Goal: Task Accomplishment & Management: Complete application form

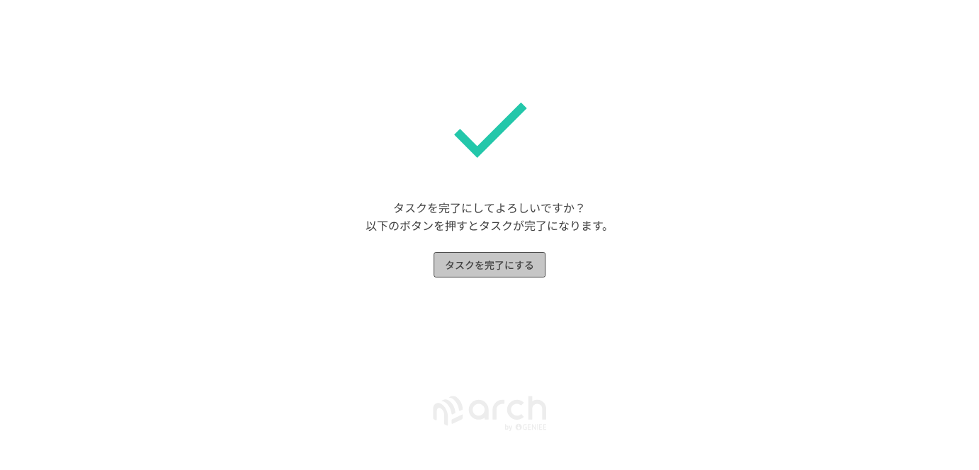
click at [516, 263] on button "タスクを完了にする" at bounding box center [490, 265] width 112 height 26
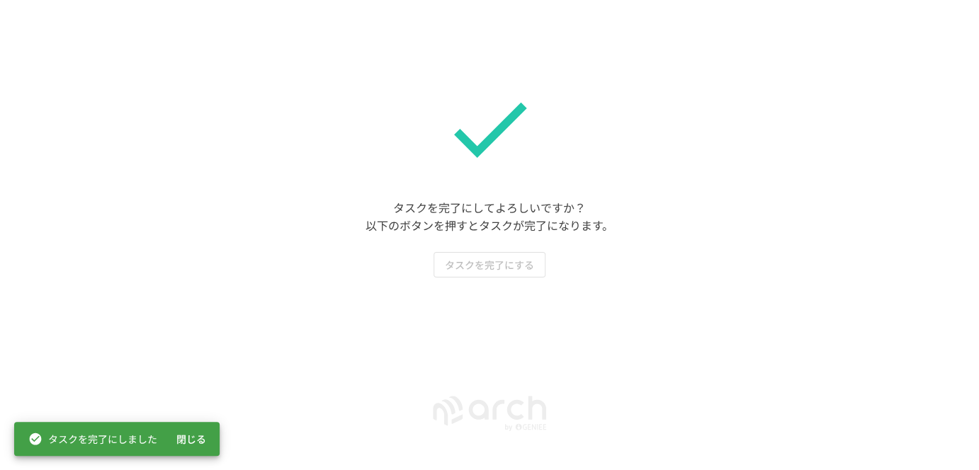
drag, startPoint x: 703, startPoint y: 149, endPoint x: 720, endPoint y: 146, distance: 17.4
click at [704, 149] on div "タスクを完了にしてよろしいですか？ 以下のボタンを押すとタスクが完了になります。 タスクを完了にする" at bounding box center [489, 178] width 979 height 357
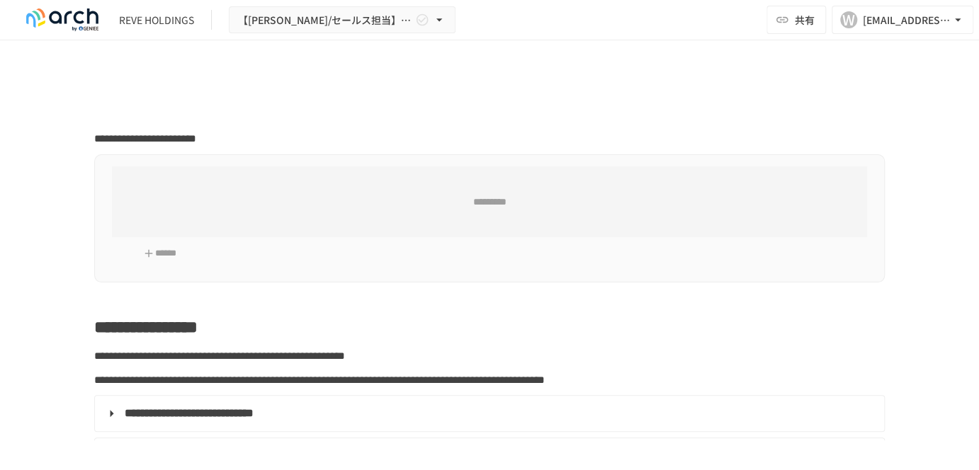
type input "**********"
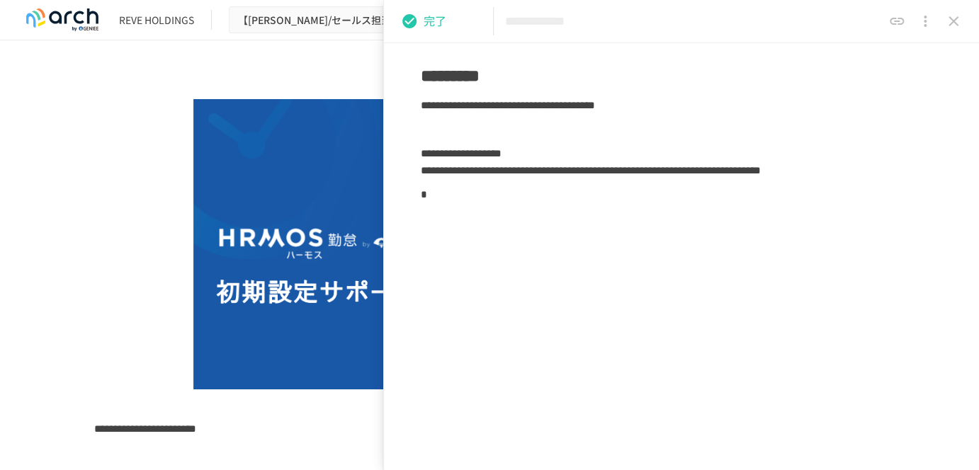
scroll to position [310, 0]
click at [103, 212] on div at bounding box center [489, 244] width 791 height 290
click at [951, 22] on icon "close drawer" at bounding box center [954, 21] width 10 height 10
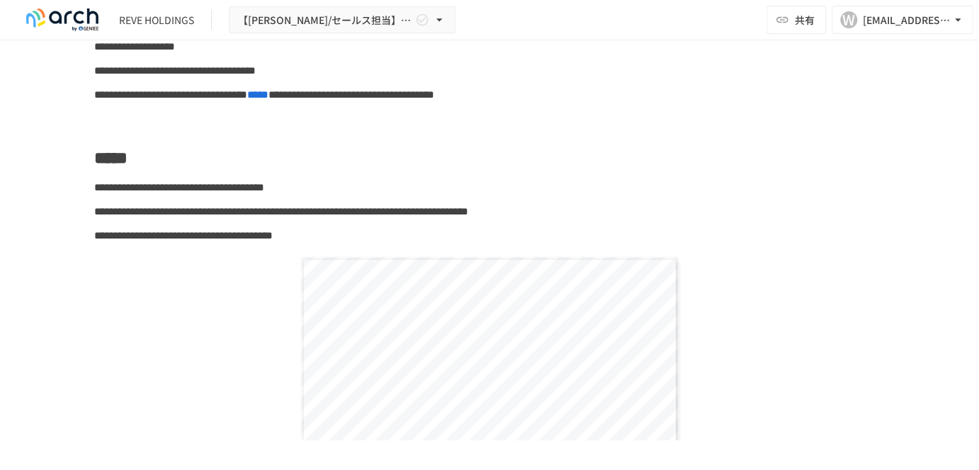
scroll to position [4818, 0]
